Goal: Navigation & Orientation: Find specific page/section

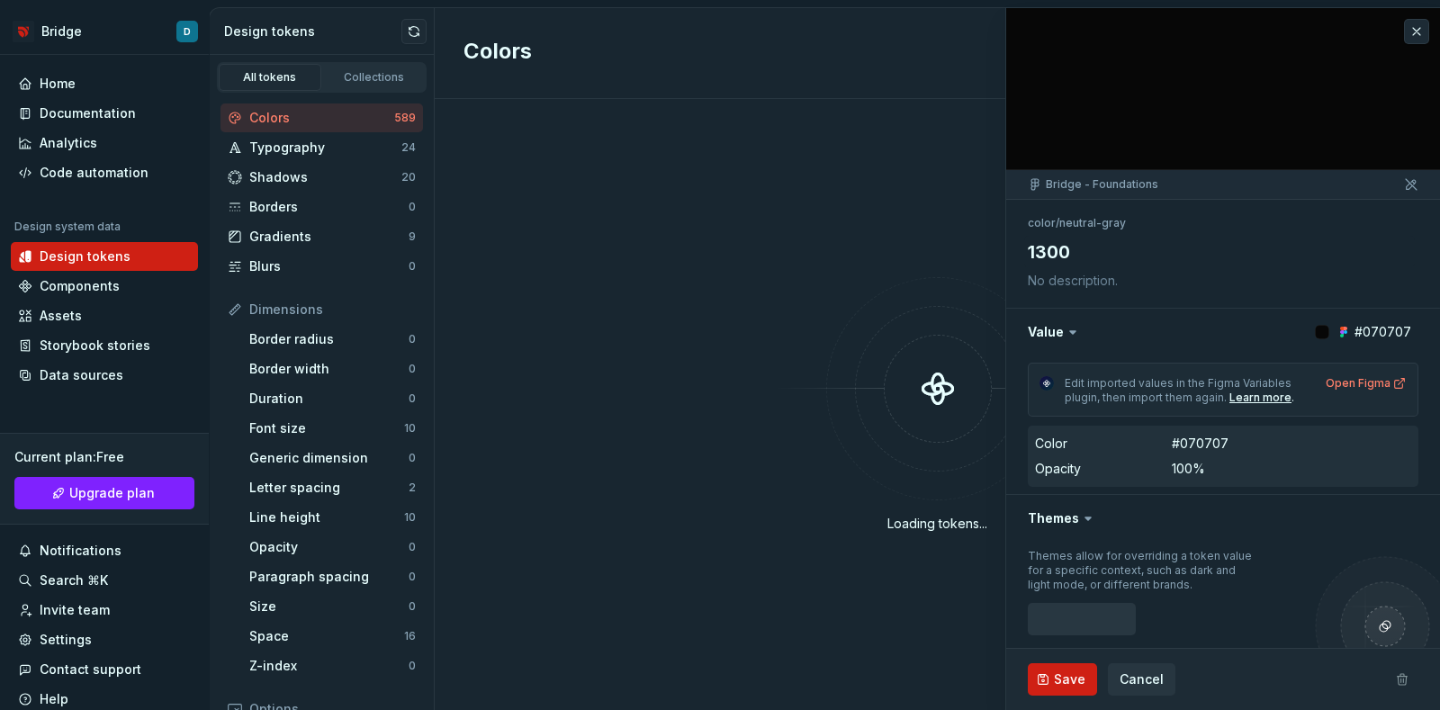
type textarea "*"
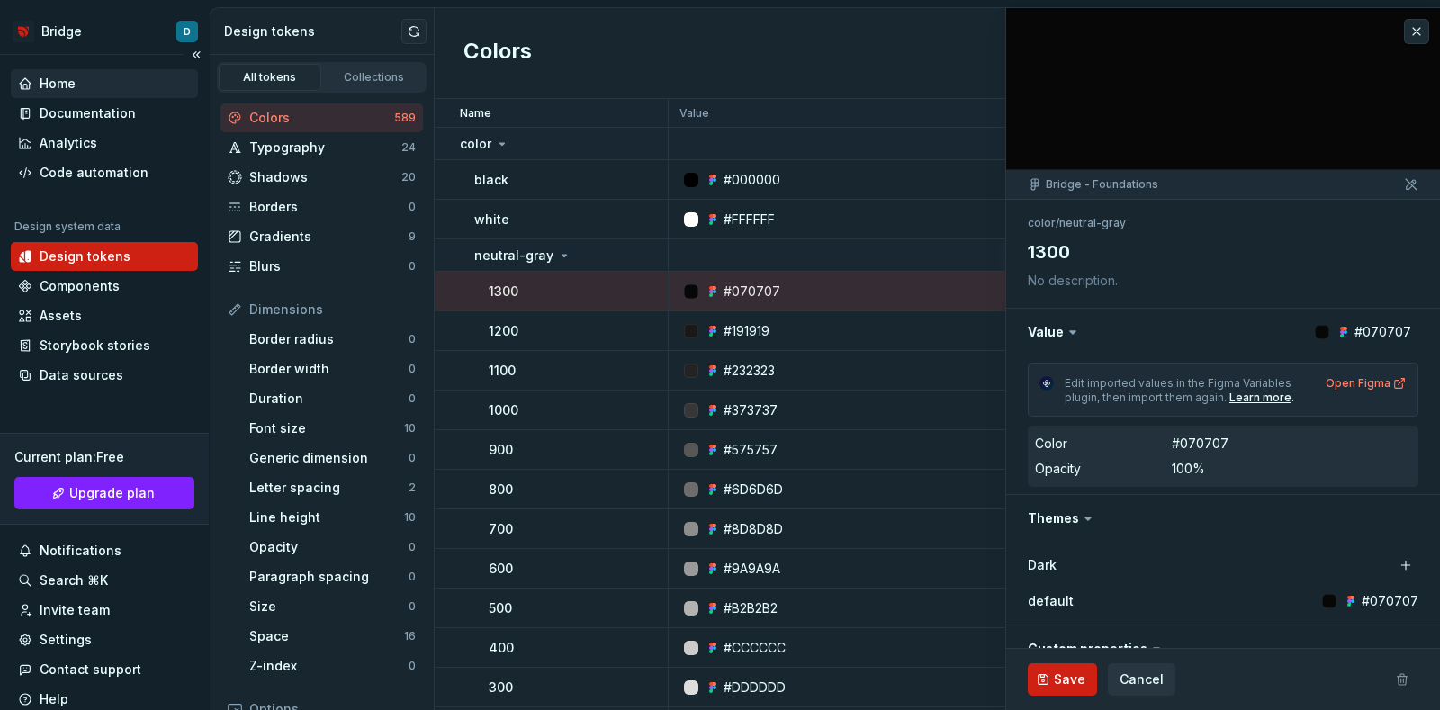
click at [79, 84] on div "Home" at bounding box center [104, 84] width 173 height 18
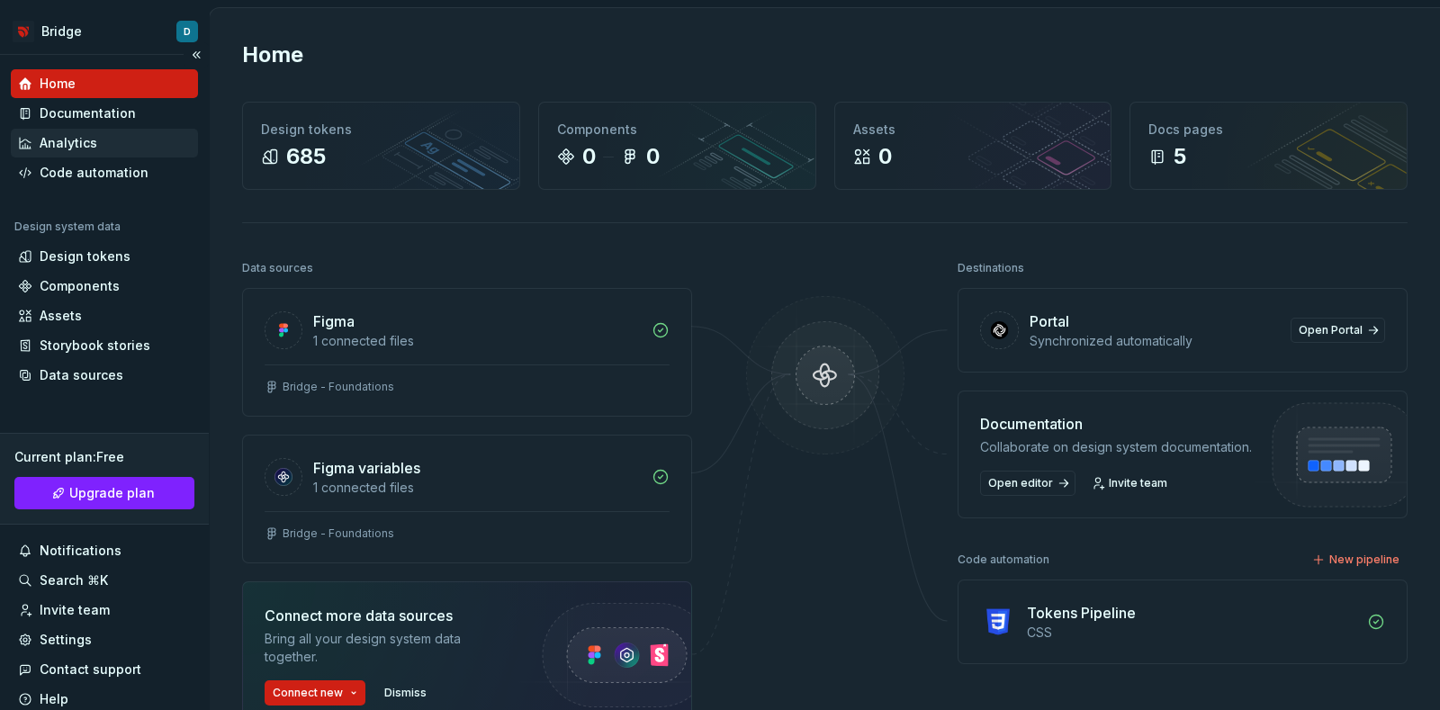
click at [91, 149] on div "Analytics" at bounding box center [69, 143] width 58 height 18
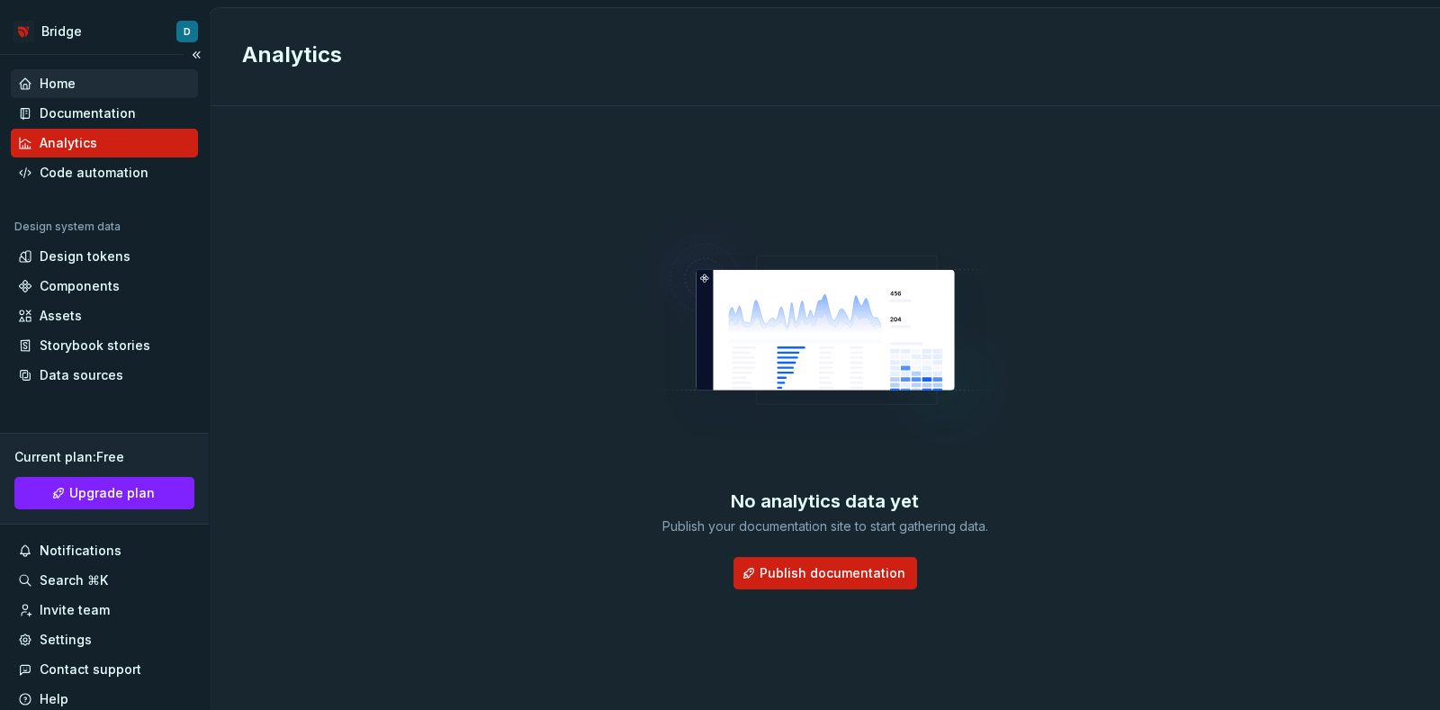
click at [81, 90] on div "Home" at bounding box center [104, 84] width 173 height 18
